Goal: Find contact information: Find contact information

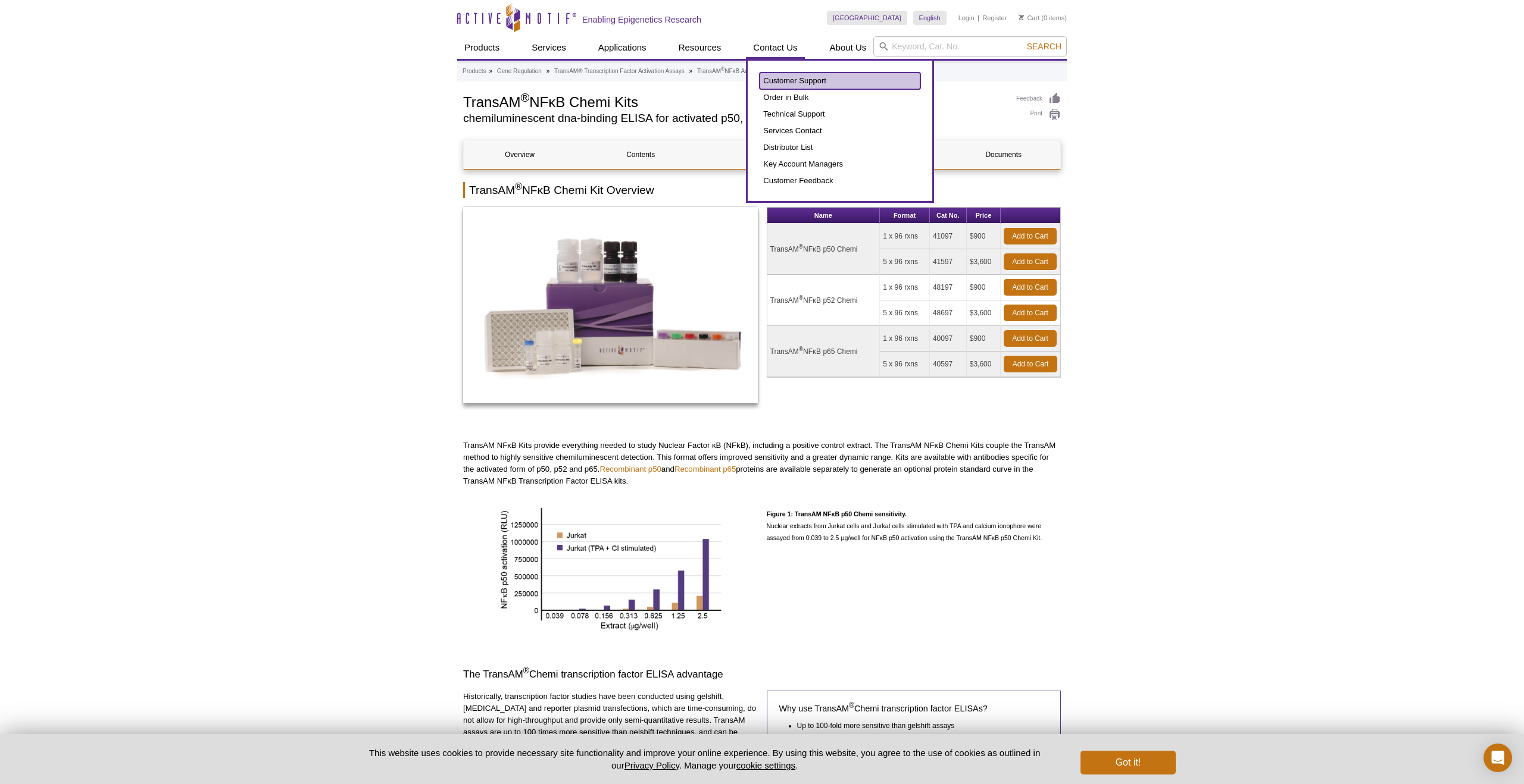
click at [825, 78] on link "Customer Support" at bounding box center [839, 81] width 161 height 17
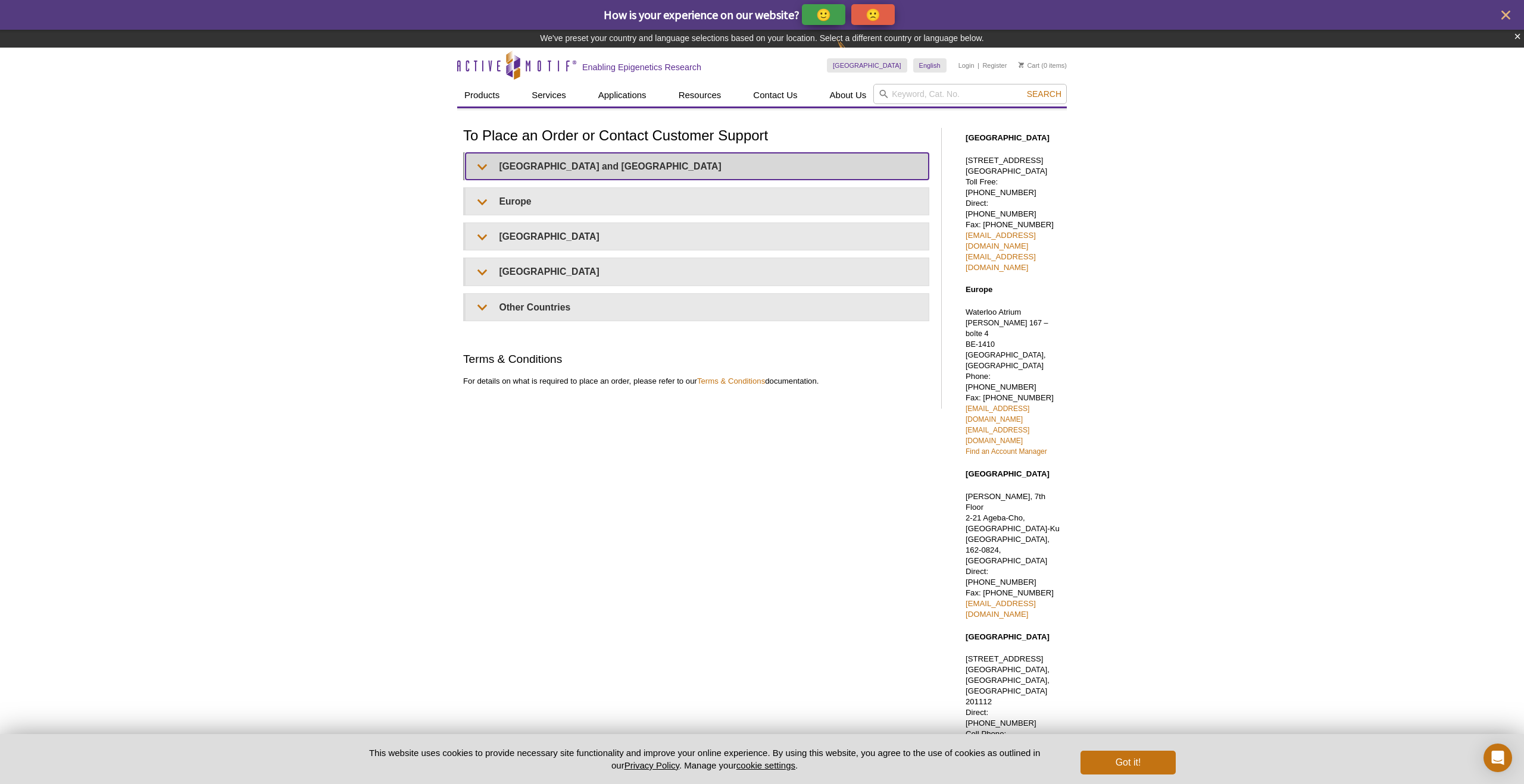
click at [575, 171] on summary "United States and Canada" at bounding box center [697, 166] width 463 height 27
